Goal: Book appointment/travel/reservation

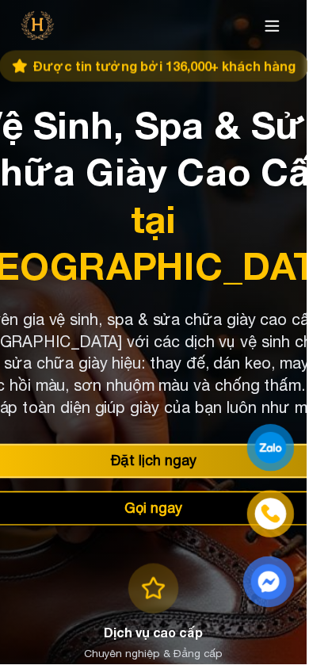
click at [284, 33] on icon at bounding box center [274, 26] width 19 height 19
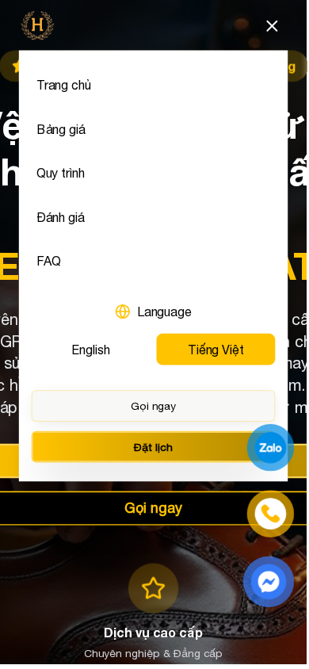
click at [183, 414] on button "Gọi ngay" at bounding box center [155, 409] width 246 height 32
click at [168, 450] on button "Đặt lịch" at bounding box center [155, 451] width 246 height 32
click at [166, 413] on button "Gọi ngay" at bounding box center [155, 409] width 246 height 32
click at [150, 530] on button "Gọi ngay" at bounding box center [154, 512] width 403 height 35
click at [118, 443] on button "Đặt lịch" at bounding box center [155, 451] width 246 height 32
